Goal: Information Seeking & Learning: Learn about a topic

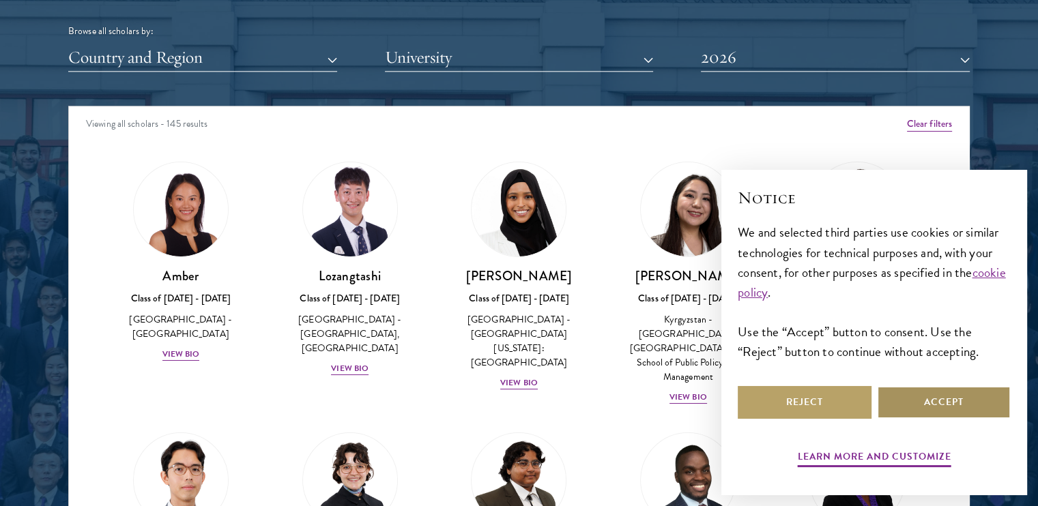
click at [928, 391] on button "Accept" at bounding box center [944, 402] width 134 height 33
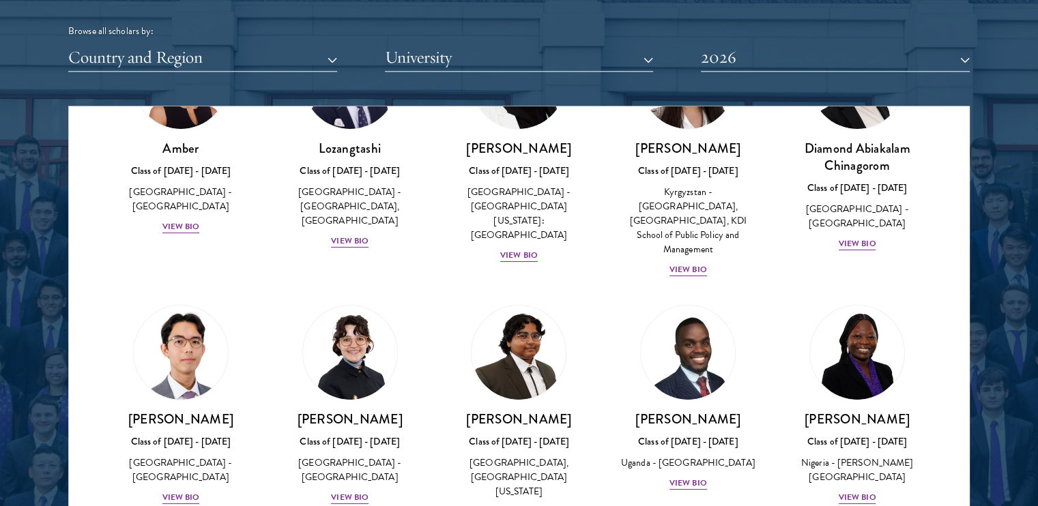
scroll to position [137, 0]
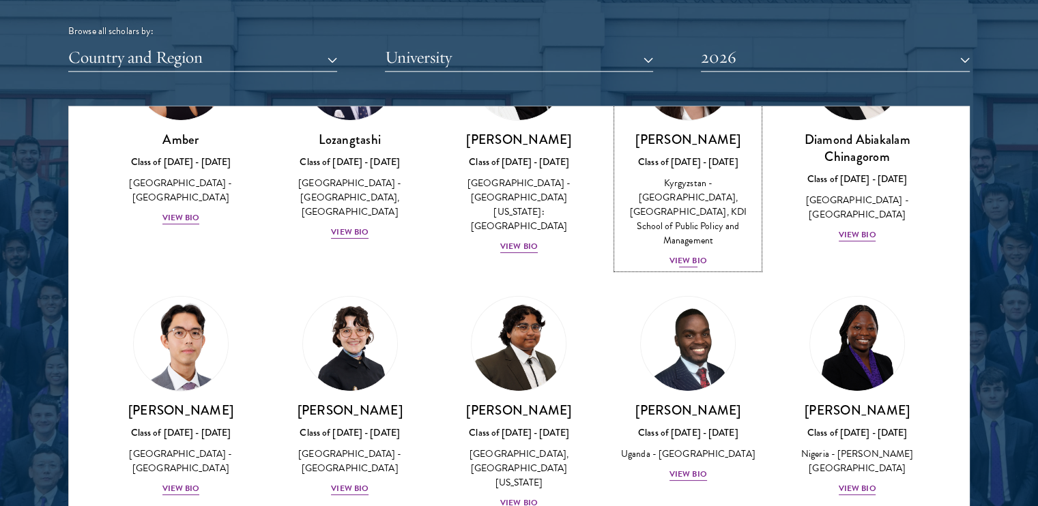
click at [678, 255] on div "View Bio" at bounding box center [689, 261] width 38 height 13
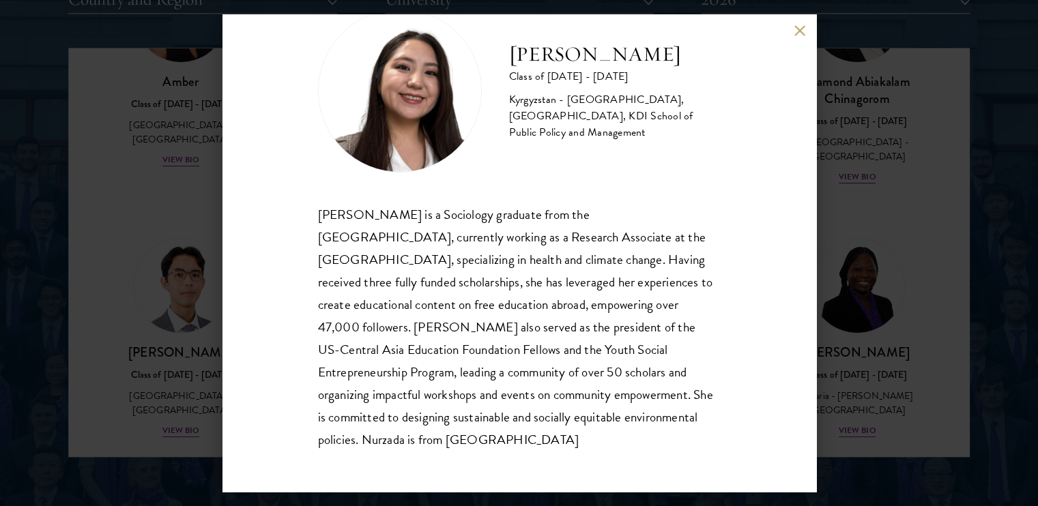
scroll to position [1911, 0]
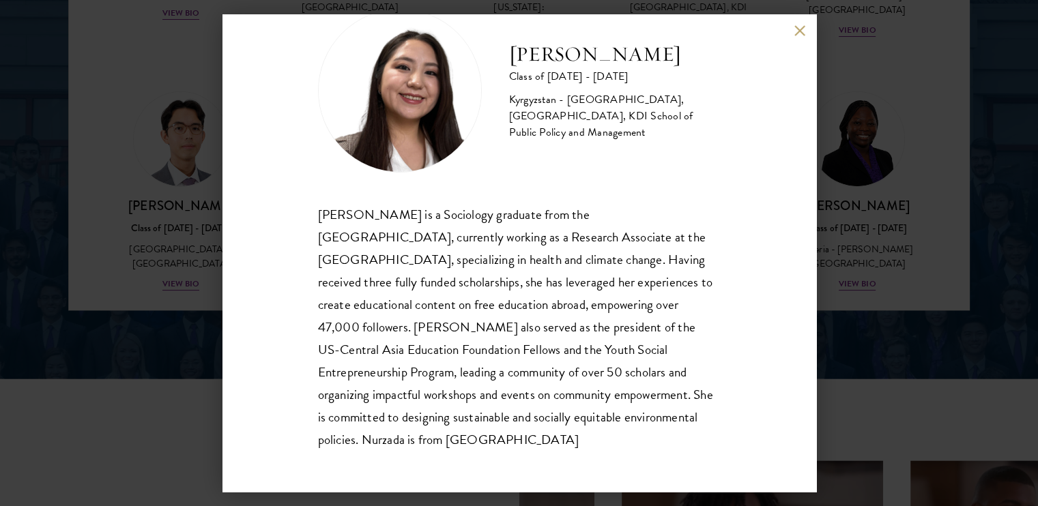
click at [803, 38] on div "Nurzada Abdivalieva Class of [DATE] - [DATE] [GEOGRAPHIC_DATA] - [GEOGRAPHIC_DA…" at bounding box center [519, 253] width 594 height 478
click at [797, 30] on button at bounding box center [800, 31] width 12 height 12
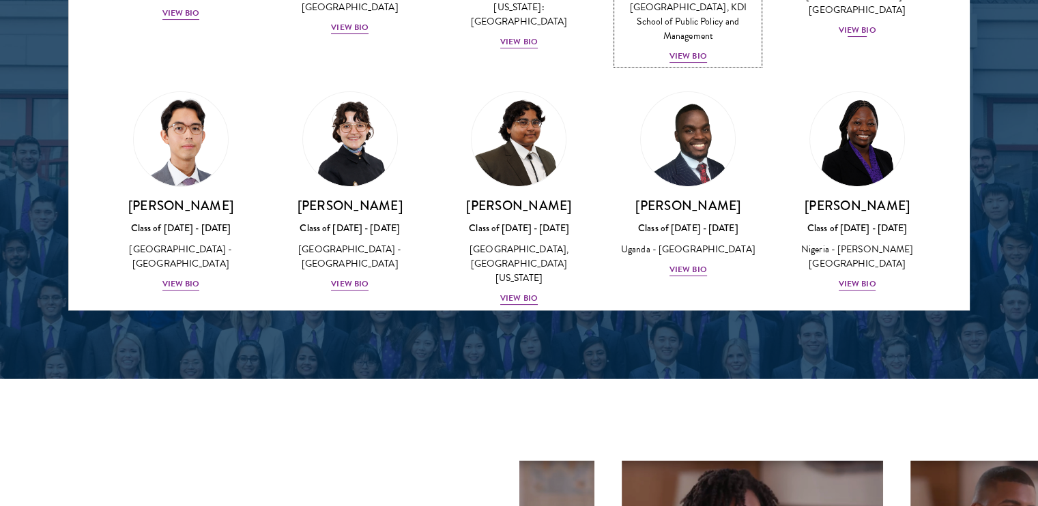
scroll to position [1812, 0]
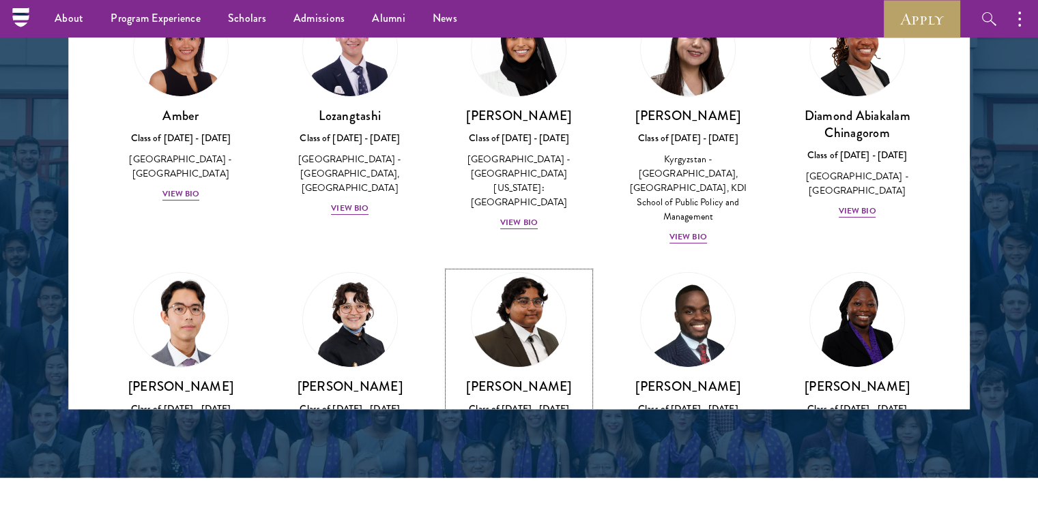
click at [518, 386] on div "[PERSON_NAME] Class of [DATE] - [DATE] [GEOGRAPHIC_DATA] - [GEOGRAPHIC_DATA], […" at bounding box center [519, 432] width 142 height 109
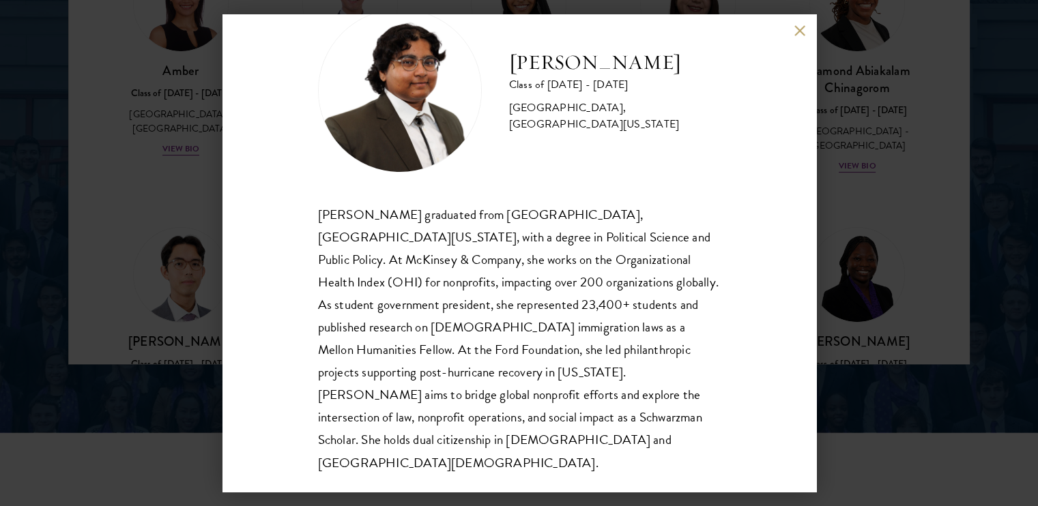
scroll to position [1880, 0]
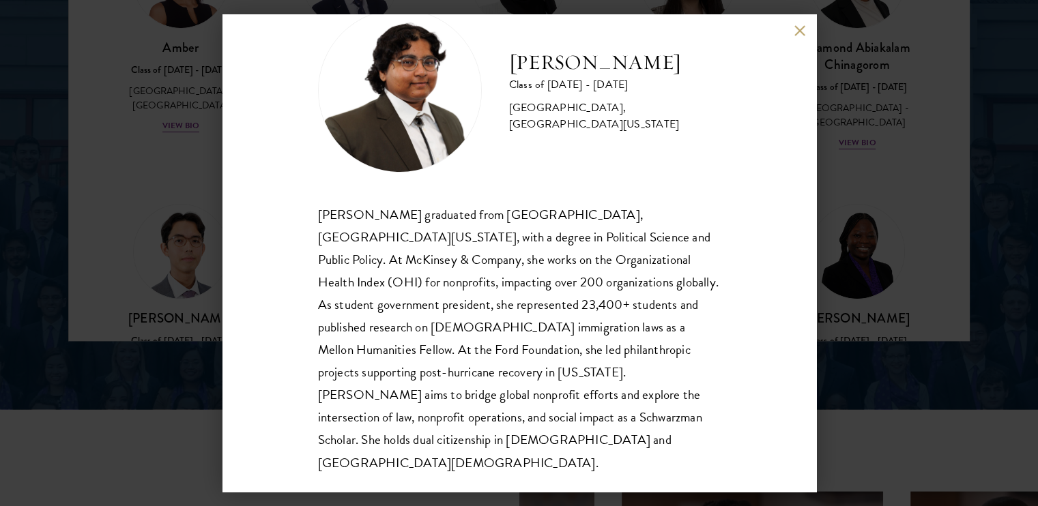
click at [801, 29] on button at bounding box center [800, 31] width 12 height 12
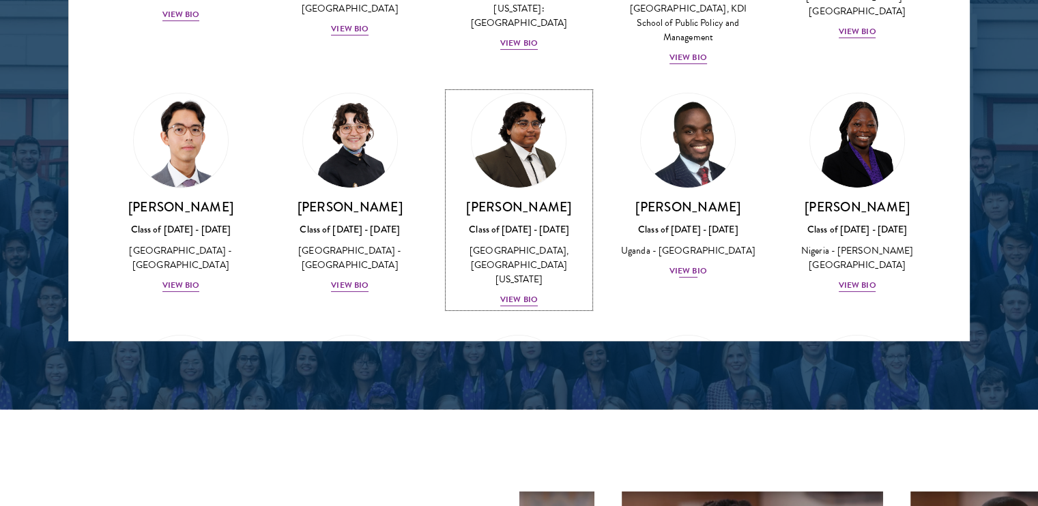
scroll to position [186, 0]
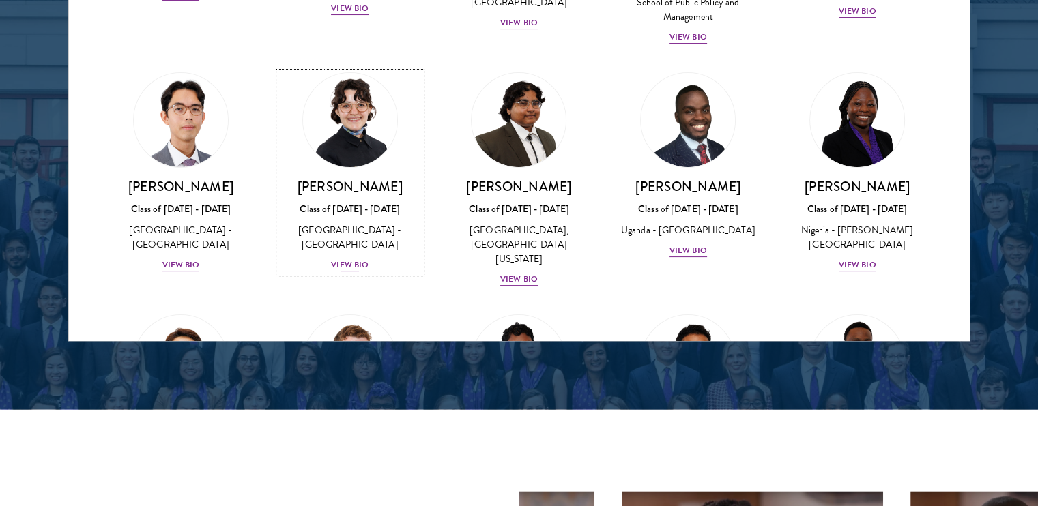
click at [342, 259] on div "View Bio" at bounding box center [350, 265] width 38 height 13
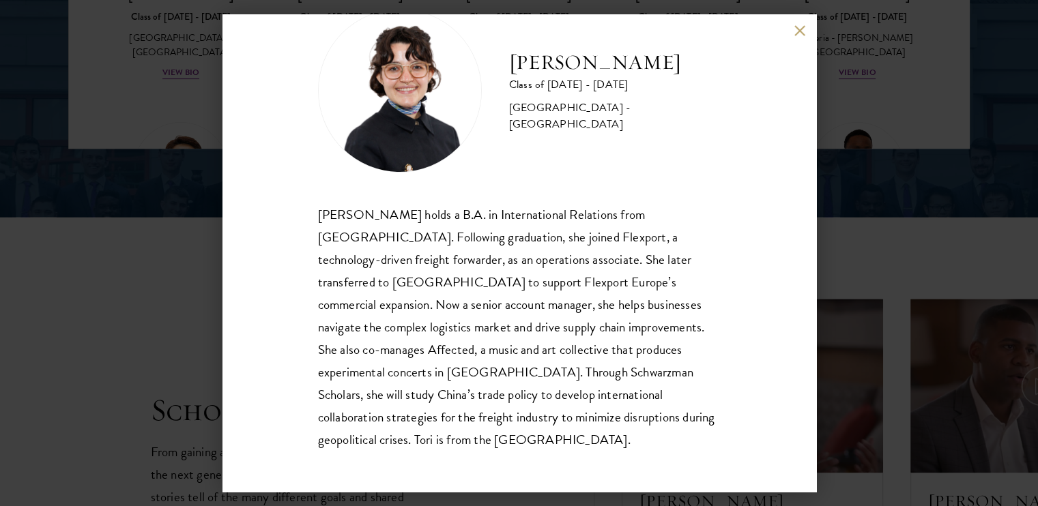
scroll to position [2085, 0]
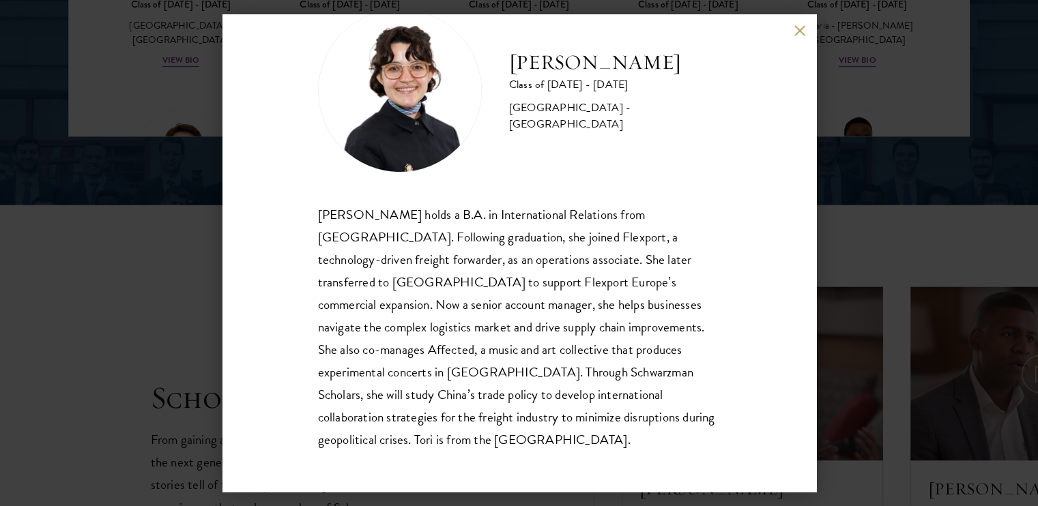
click at [952, 241] on div "[PERSON_NAME] Class of [DATE] - [DATE] [GEOGRAPHIC_DATA] - [GEOGRAPHIC_DATA] [P…" at bounding box center [519, 253] width 1038 height 506
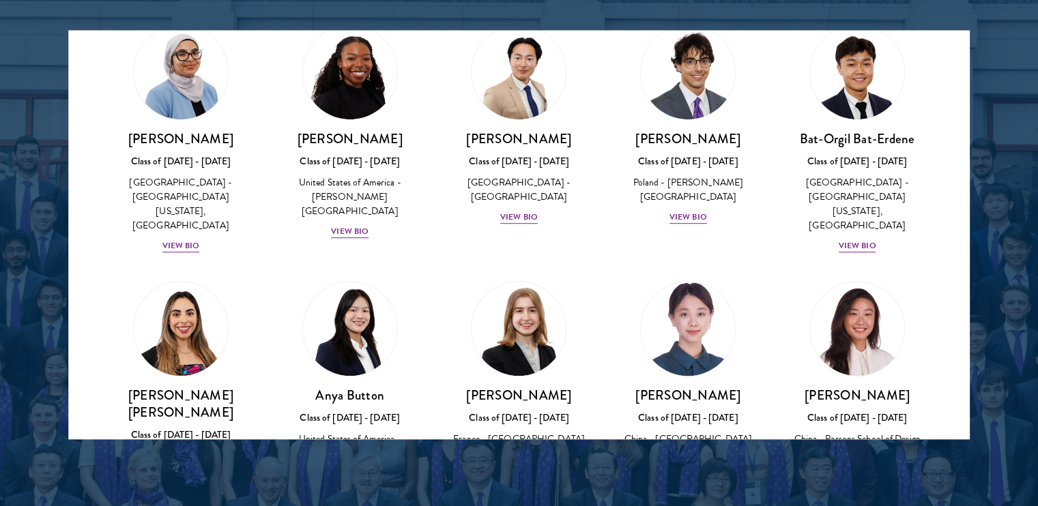
scroll to position [869, 0]
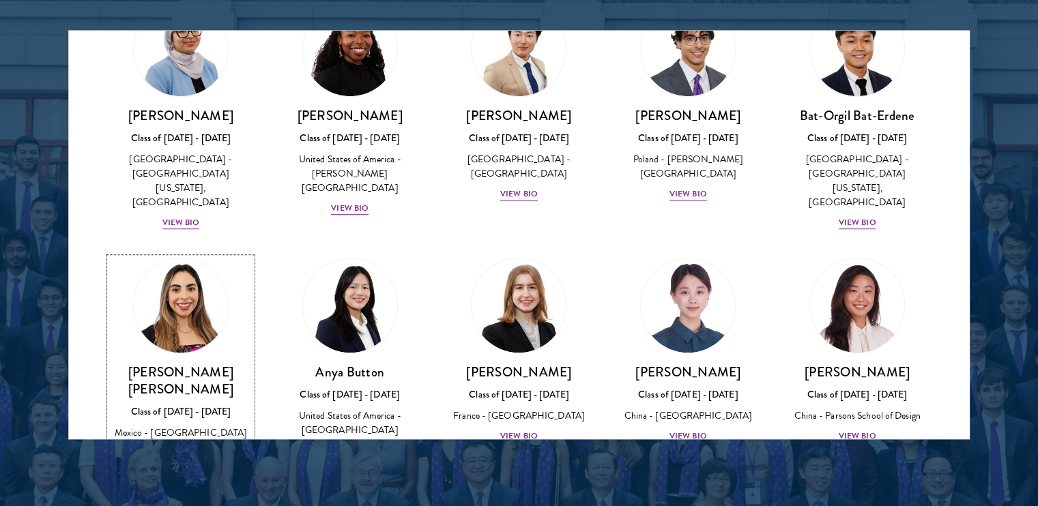
click at [190, 447] on div "View Bio" at bounding box center [181, 453] width 38 height 13
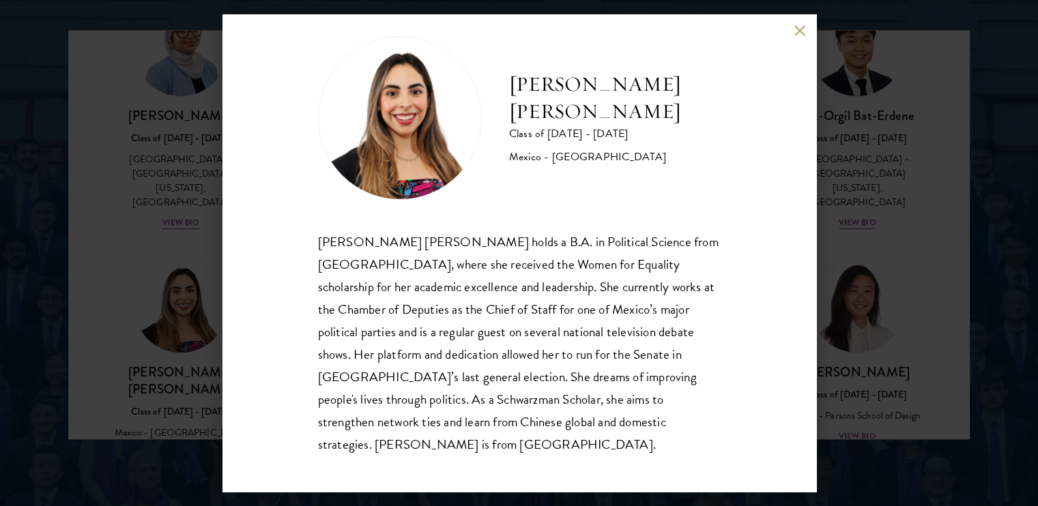
scroll to position [24, 0]
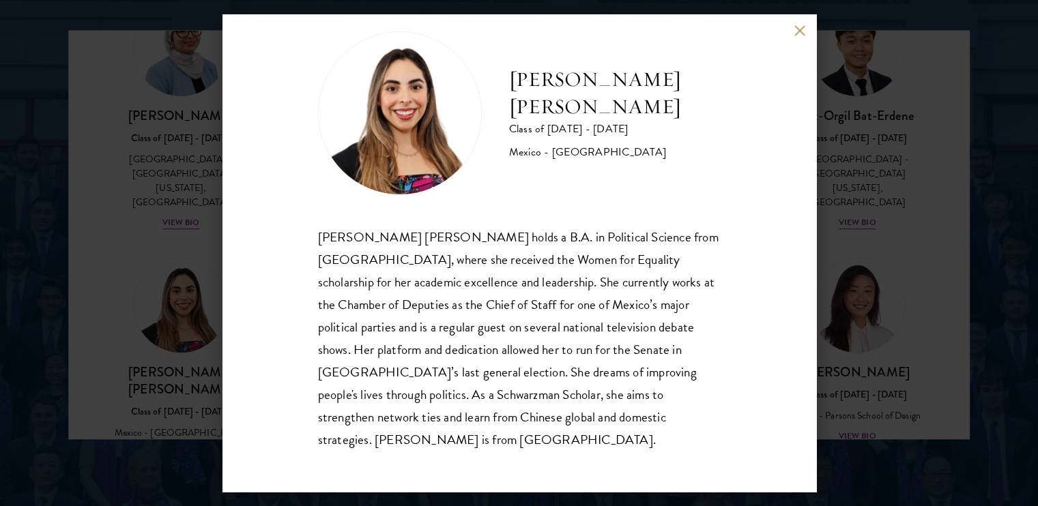
click at [923, 229] on div "[PERSON_NAME] [PERSON_NAME] Class of [DATE] - [DATE] [GEOGRAPHIC_DATA] - [GEOGR…" at bounding box center [519, 253] width 1038 height 506
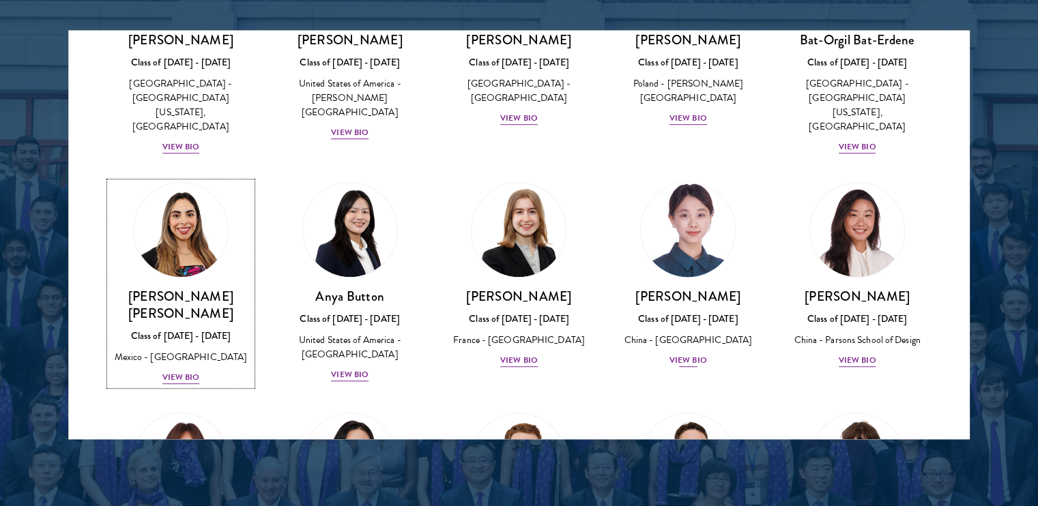
scroll to position [920, 0]
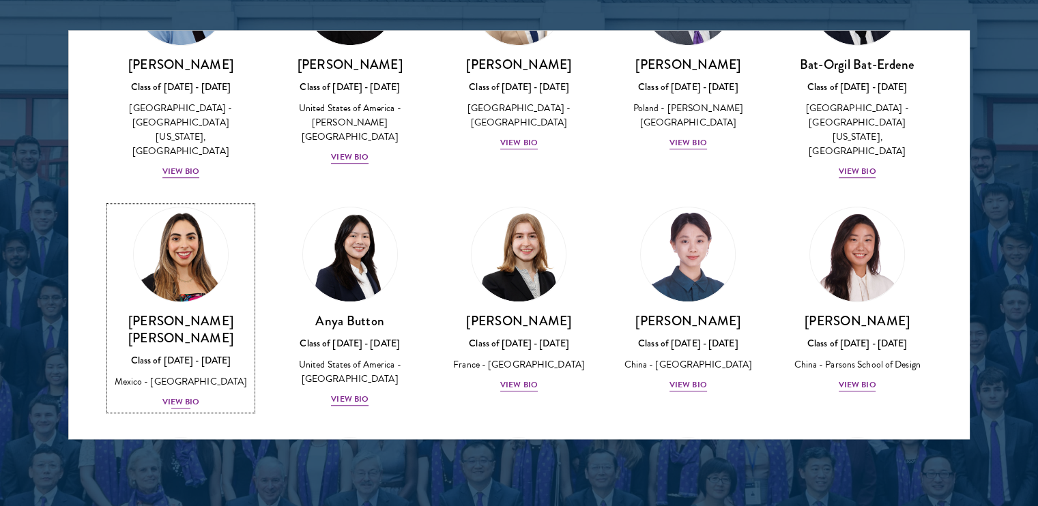
click at [130, 238] on link "[PERSON_NAME] [PERSON_NAME] Class of [DATE] - [DATE] [GEOGRAPHIC_DATA] - [GEOGR…" at bounding box center [181, 308] width 142 height 203
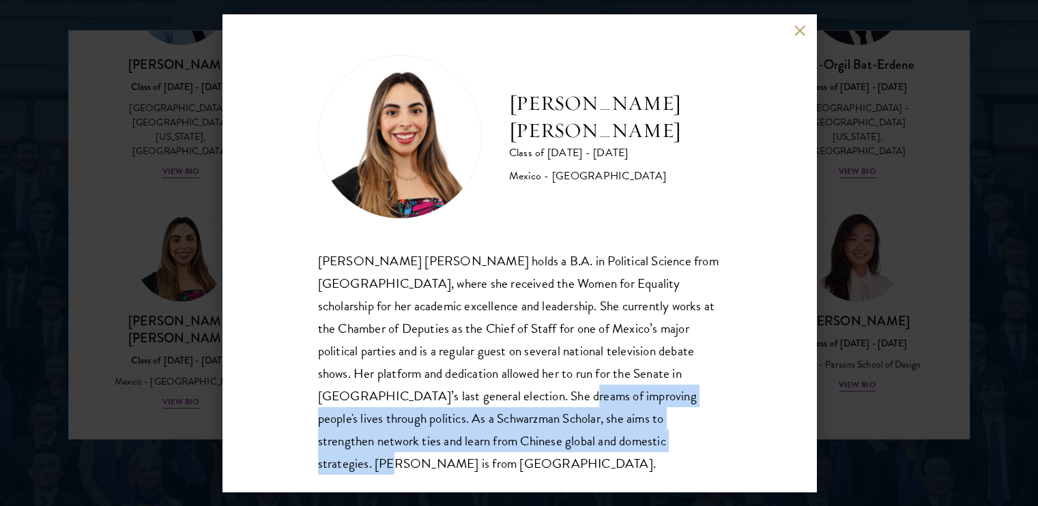
drag, startPoint x: 551, startPoint y: 397, endPoint x: 369, endPoint y: 469, distance: 196.7
click at [369, 469] on div "[PERSON_NAME] [PERSON_NAME] holds a B.A. in Political Science from [GEOGRAPHIC_…" at bounding box center [519, 362] width 403 height 225
copy div "he dreams of improving people's lives through politics. As a Schwarzman Scholar…"
